Goal: Information Seeking & Learning: Learn about a topic

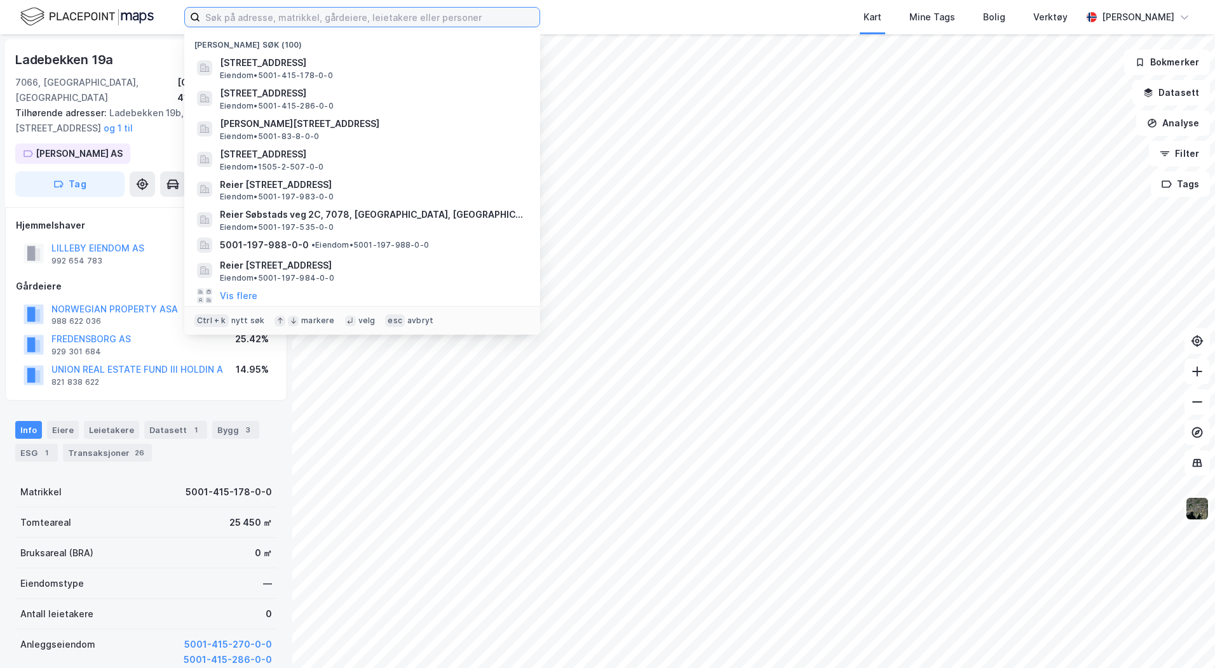
click at [211, 20] on input at bounding box center [369, 17] width 339 height 19
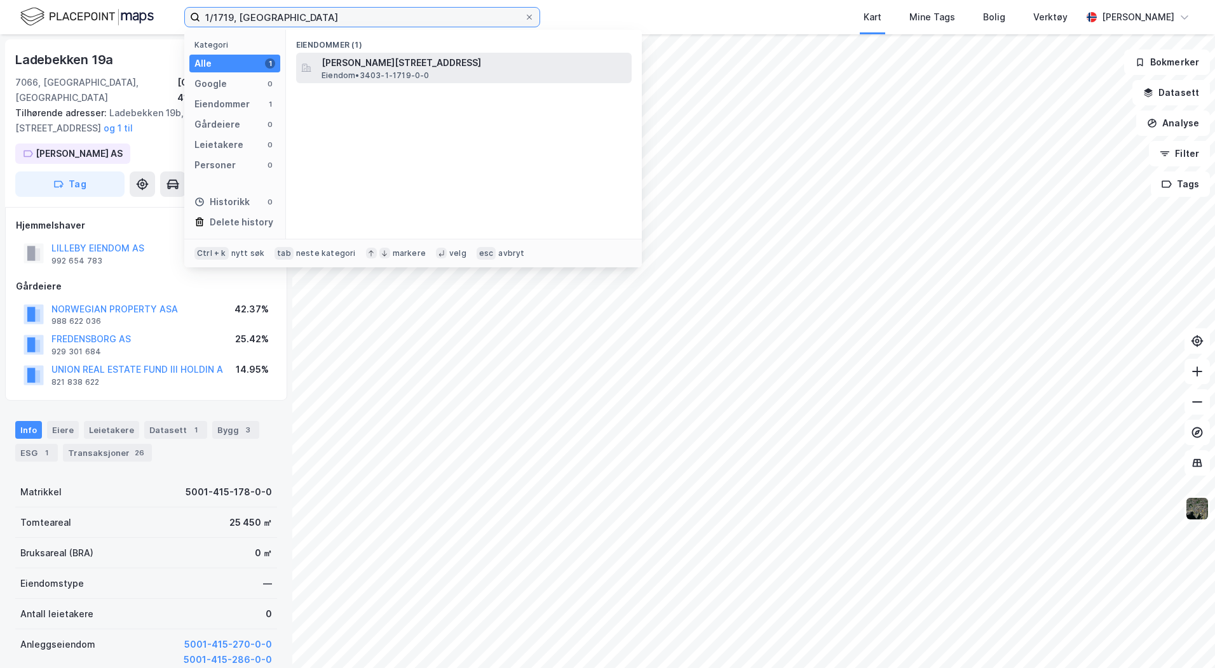
type input "1/1719, [GEOGRAPHIC_DATA]"
click at [364, 71] on span "Eiendom • 3403-1-1719-0-0" at bounding box center [375, 76] width 108 height 10
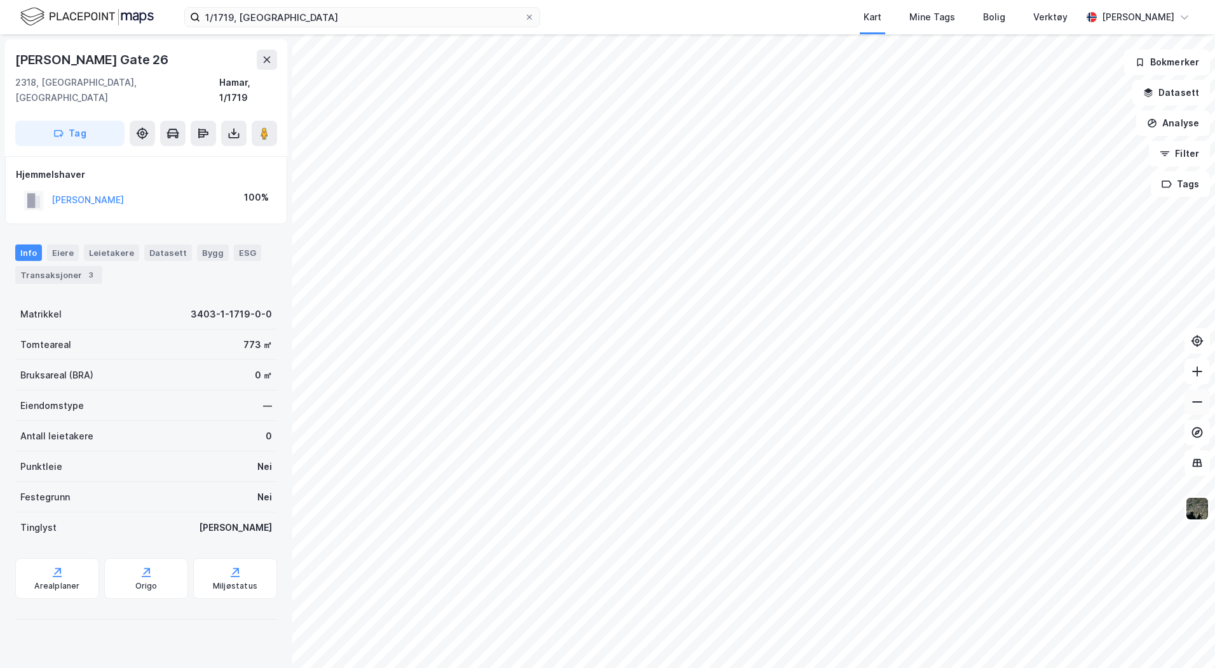
click at [1198, 402] on icon at bounding box center [1197, 401] width 10 height 1
click at [1200, 372] on icon at bounding box center [1197, 371] width 10 height 1
click at [1195, 375] on icon at bounding box center [1196, 371] width 13 height 13
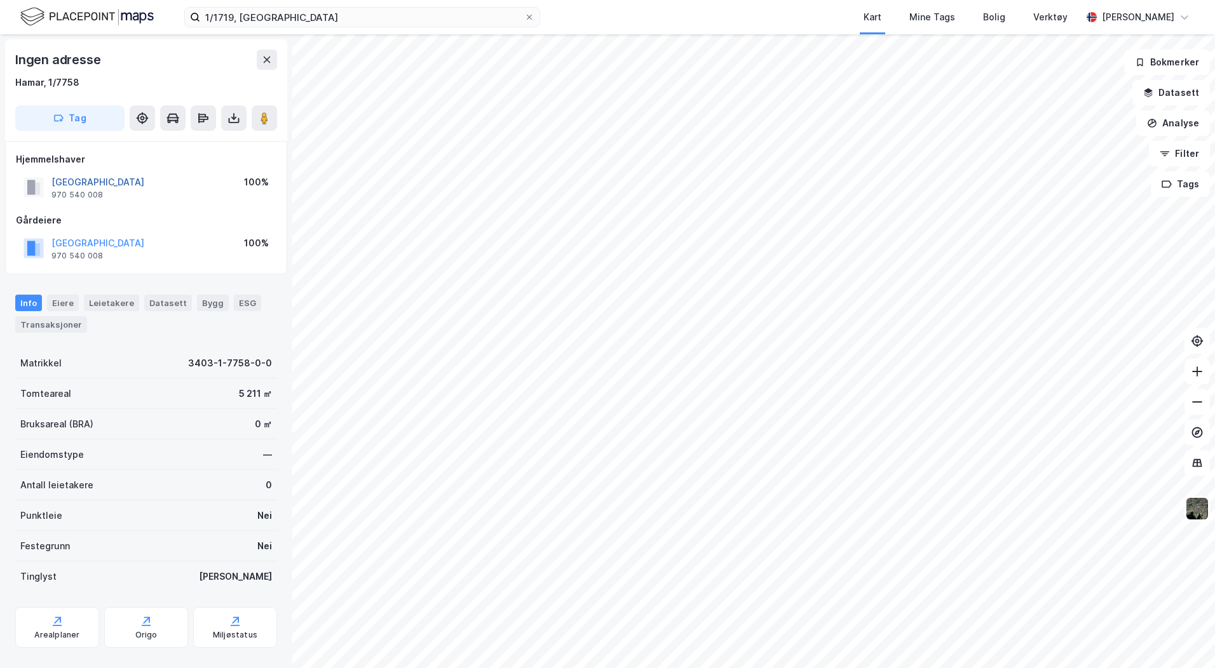
click at [0, 0] on button "[GEOGRAPHIC_DATA]" at bounding box center [0, 0] width 0 height 0
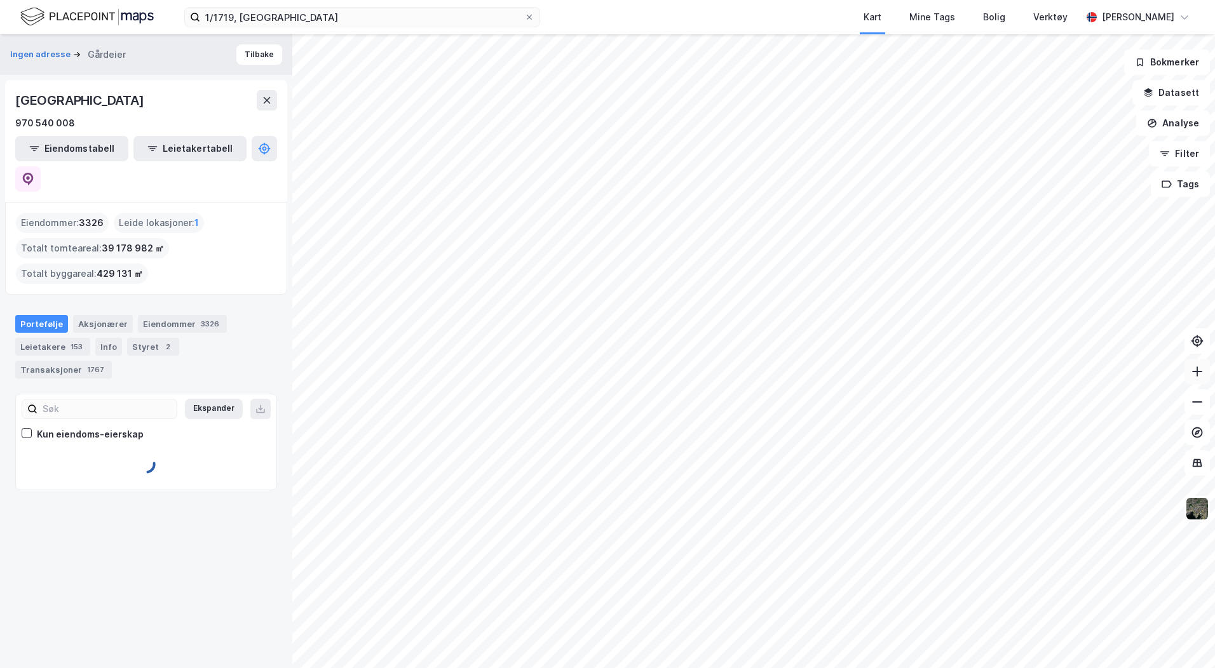
click at [1197, 373] on icon at bounding box center [1196, 372] width 1 height 10
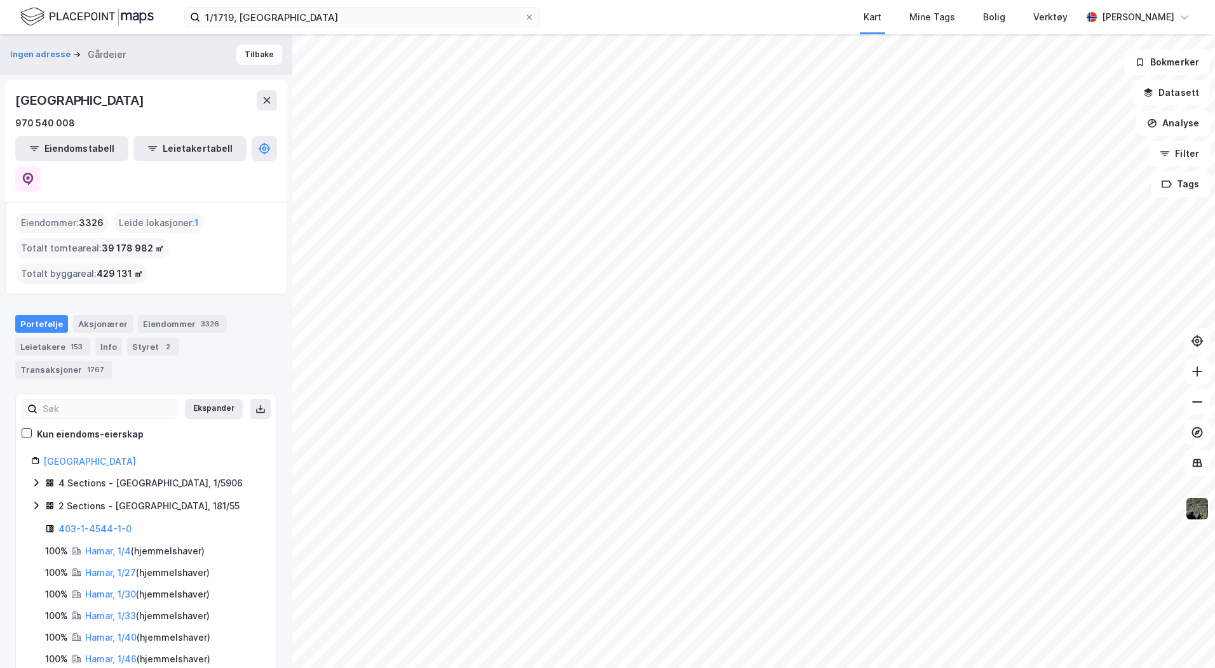
click at [613, 668] on html "1/1719, hamar Kart Mine Tags Bolig Verktøy [PERSON_NAME] Ingen adresse Gårdeier…" at bounding box center [607, 334] width 1215 height 668
click at [1192, 368] on icon at bounding box center [1196, 371] width 13 height 13
click at [1192, 372] on icon at bounding box center [1196, 371] width 13 height 13
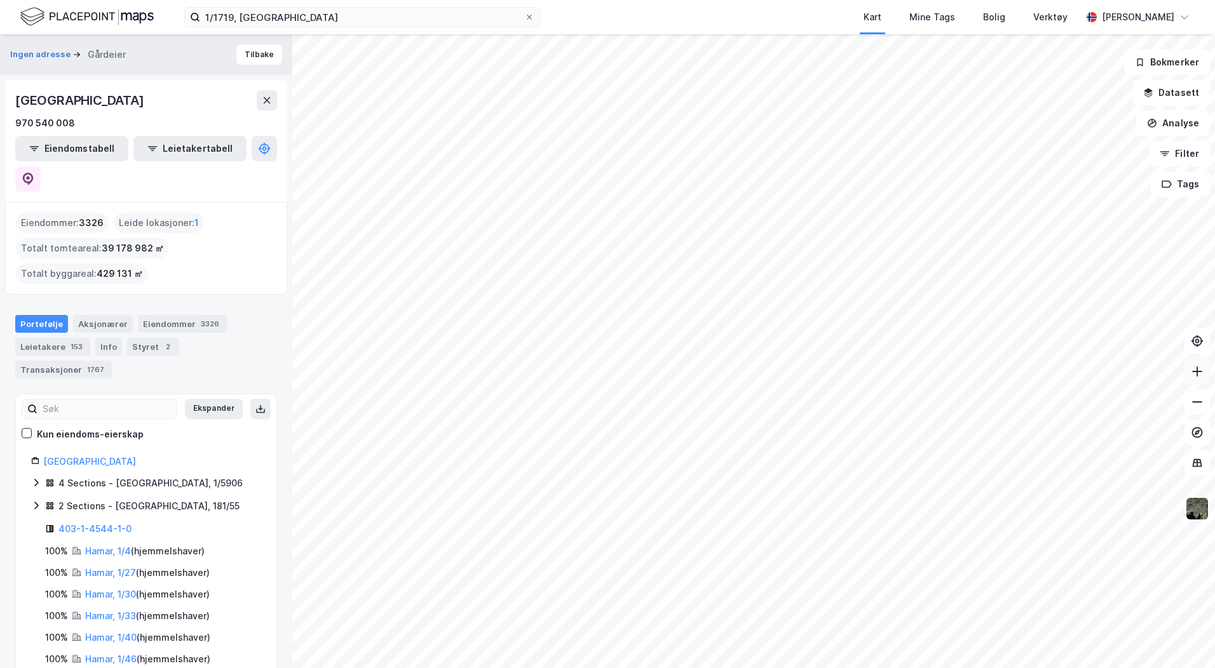
click at [1192, 372] on icon at bounding box center [1196, 371] width 13 height 13
click at [1194, 363] on button at bounding box center [1196, 371] width 25 height 25
click at [1193, 374] on icon at bounding box center [1196, 371] width 13 height 13
